Goal: Obtain resource: Download file/media

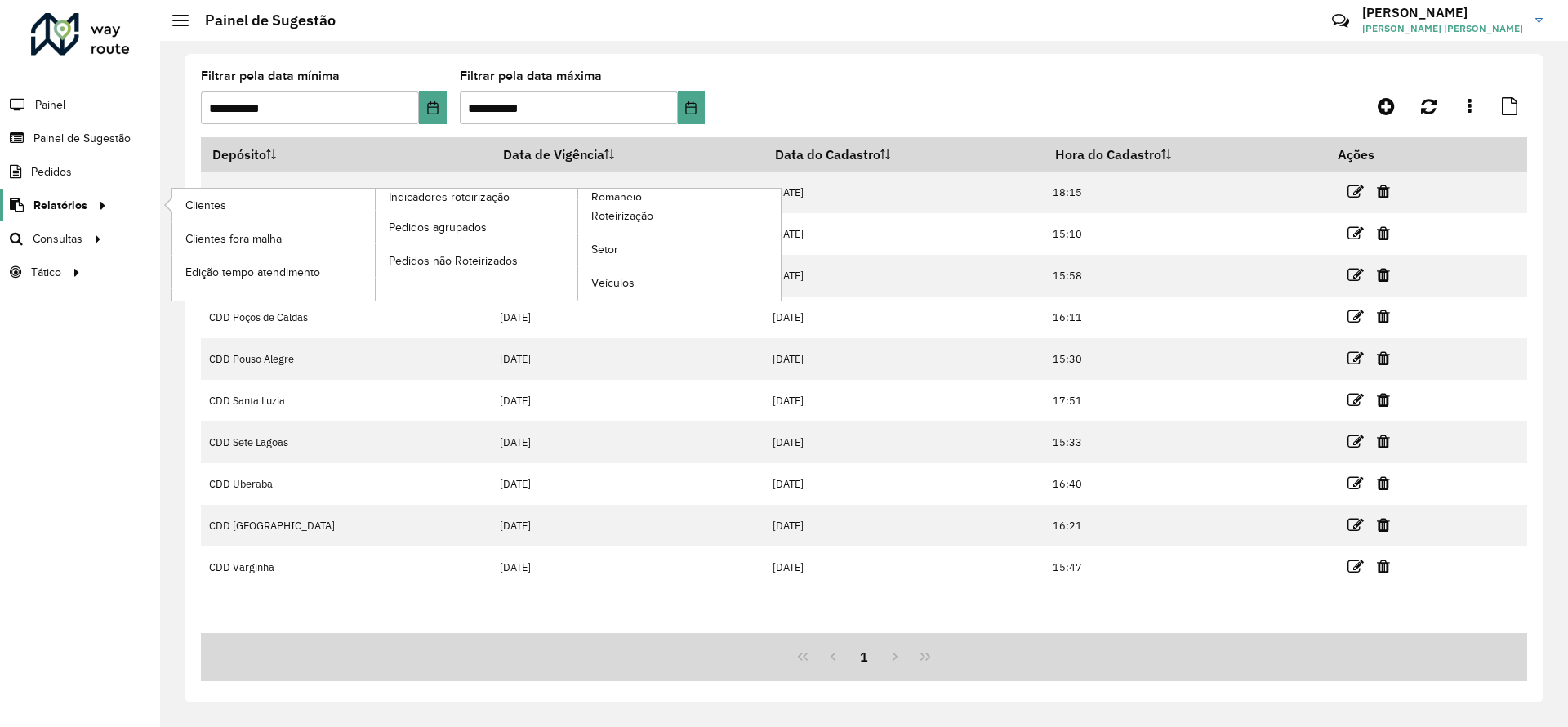
click at [93, 197] on icon at bounding box center [100, 204] width 14 height 25
click at [233, 203] on link "Clientes" at bounding box center [273, 205] width 202 height 32
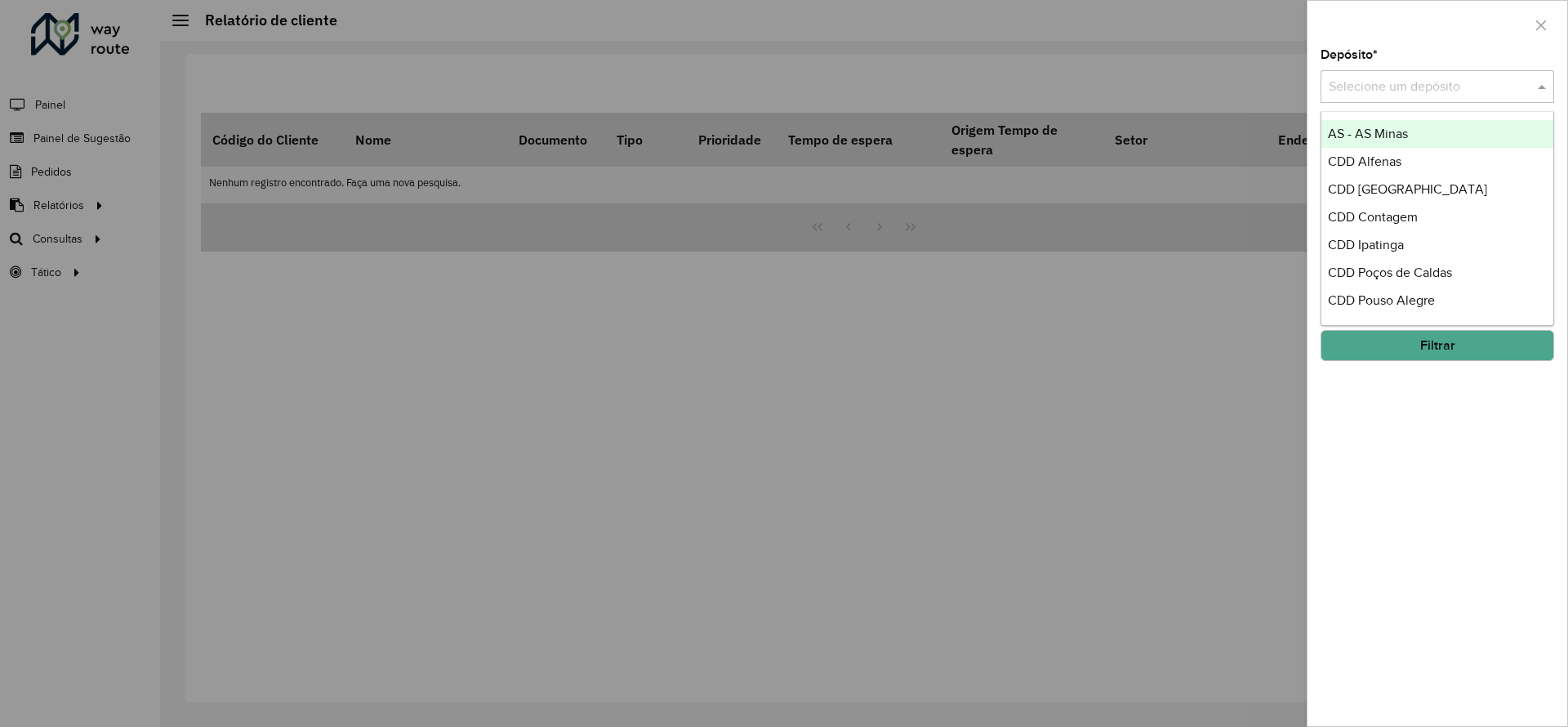
click at [1407, 81] on input "text" at bounding box center [1421, 87] width 184 height 20
click at [1394, 252] on div "CDD Ipatinga" at bounding box center [1437, 244] width 232 height 28
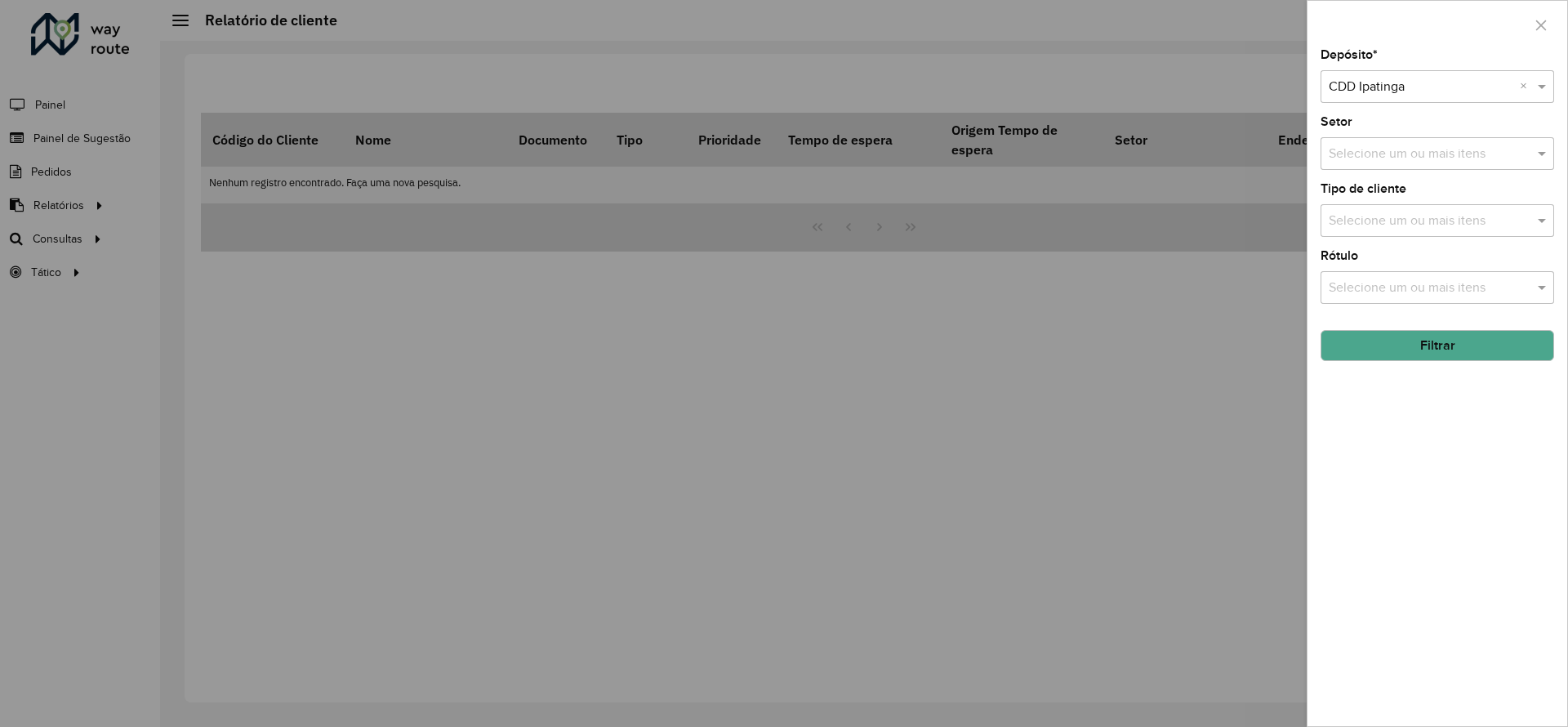
click at [1404, 354] on button "Filtrar" at bounding box center [1437, 345] width 234 height 31
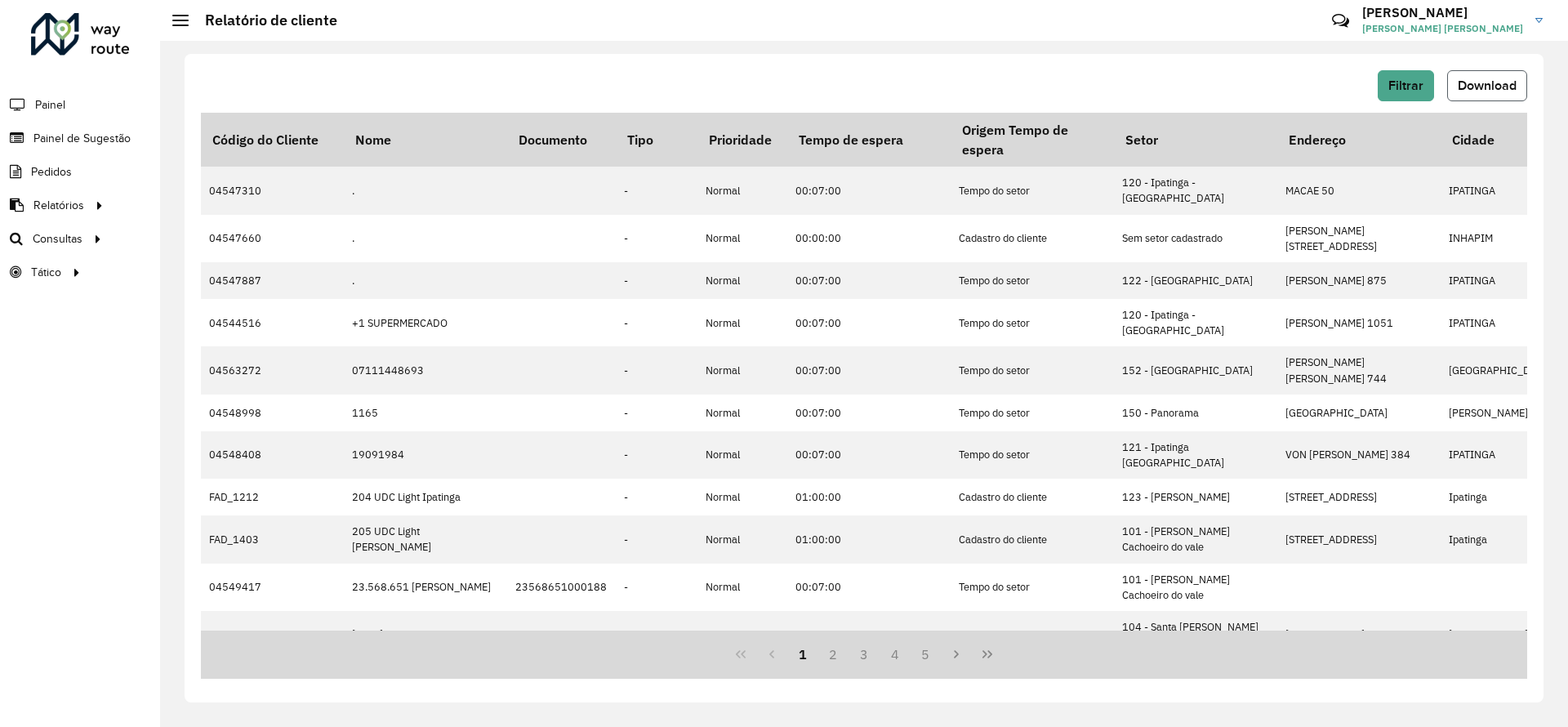
click at [1469, 88] on span "Download" at bounding box center [1487, 86] width 59 height 14
